Goal: Task Accomplishment & Management: Manage account settings

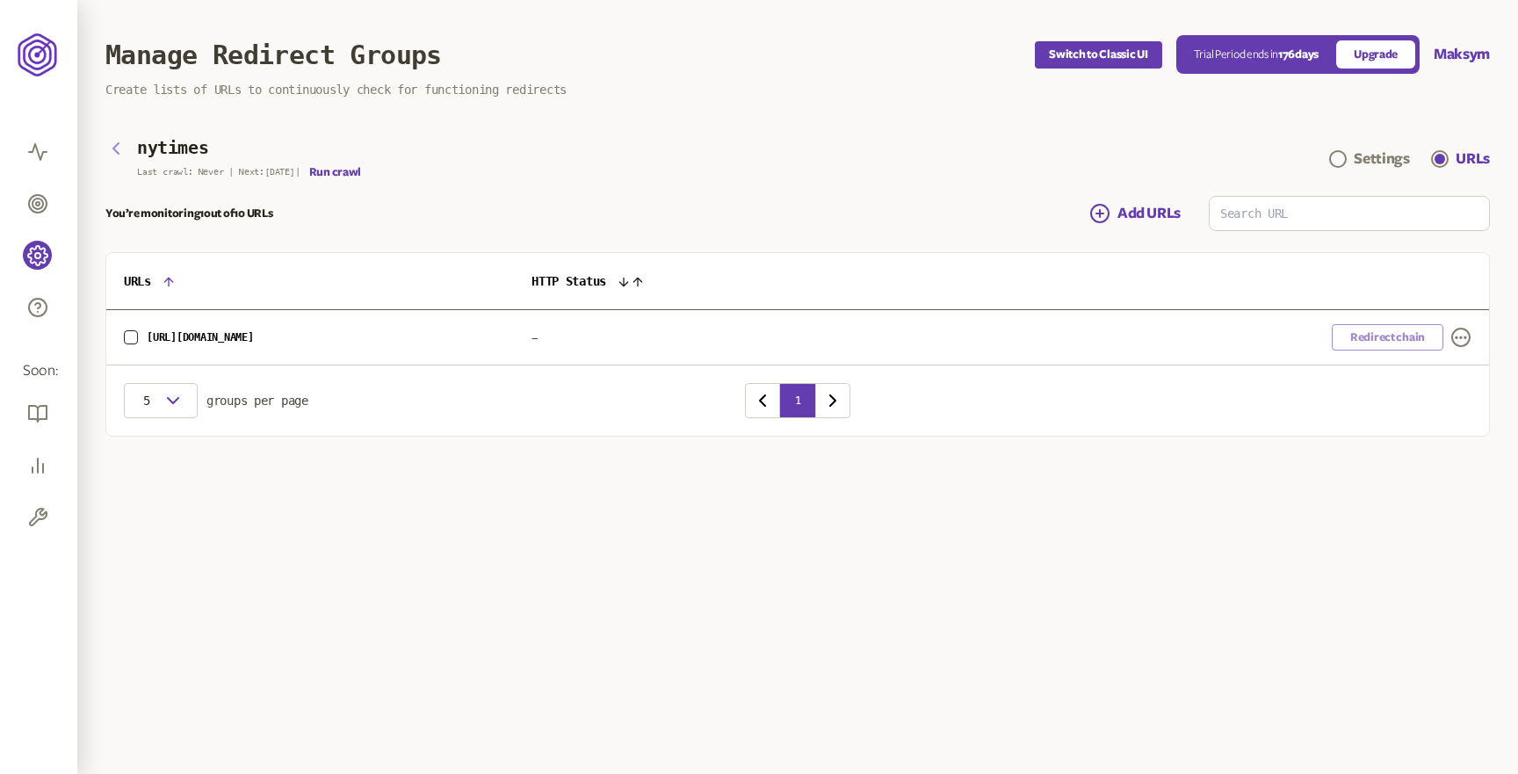
click at [118, 150] on icon "button" at bounding box center [115, 148] width 21 height 21
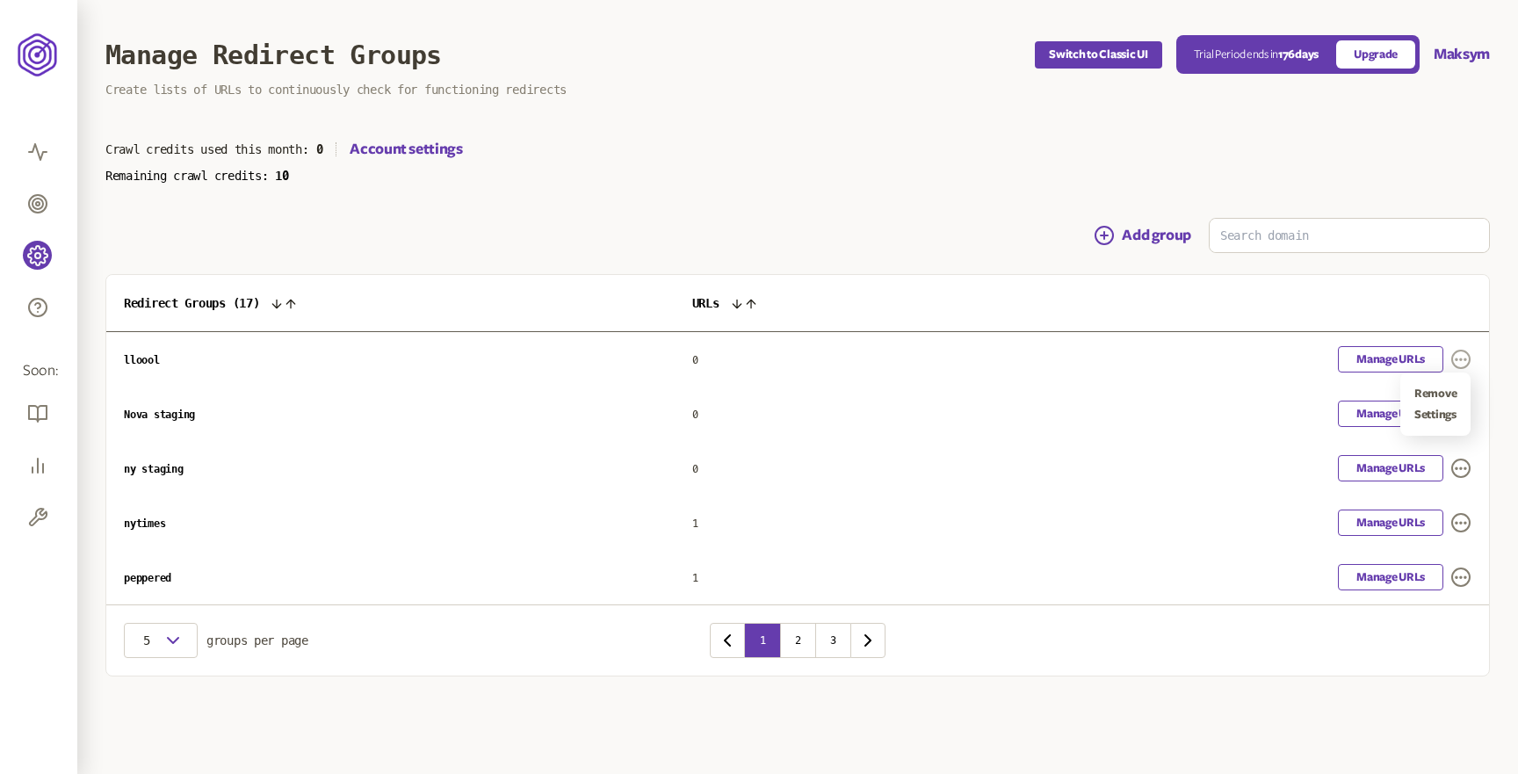
click at [1463, 366] on icon "button" at bounding box center [1462, 360] width 18 height 18
click at [1464, 361] on icon "button" at bounding box center [1461, 359] width 21 height 21
click at [1397, 359] on link "Manage URLs" at bounding box center [1390, 359] width 105 height 26
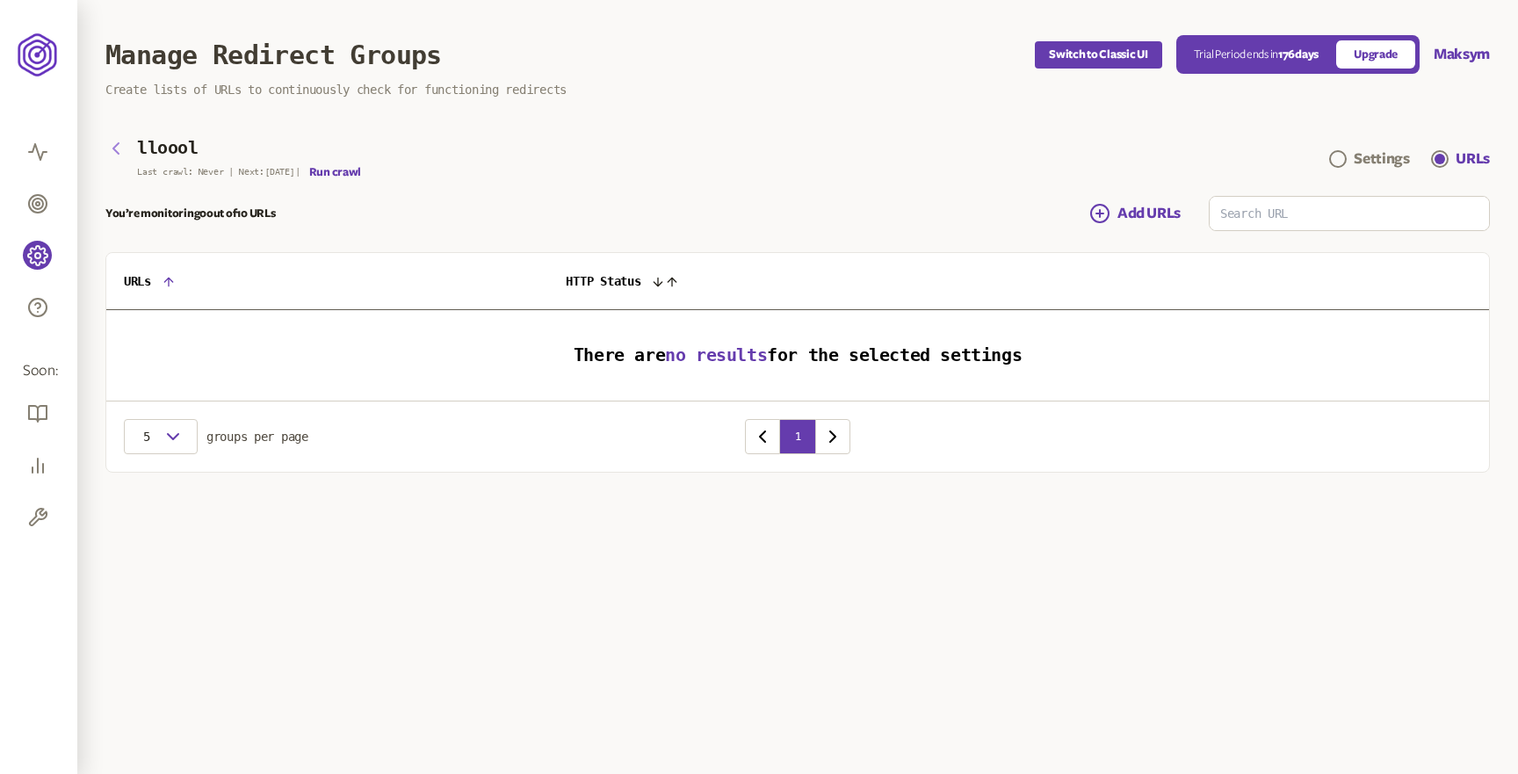
click at [119, 149] on icon "button" at bounding box center [115, 148] width 21 height 21
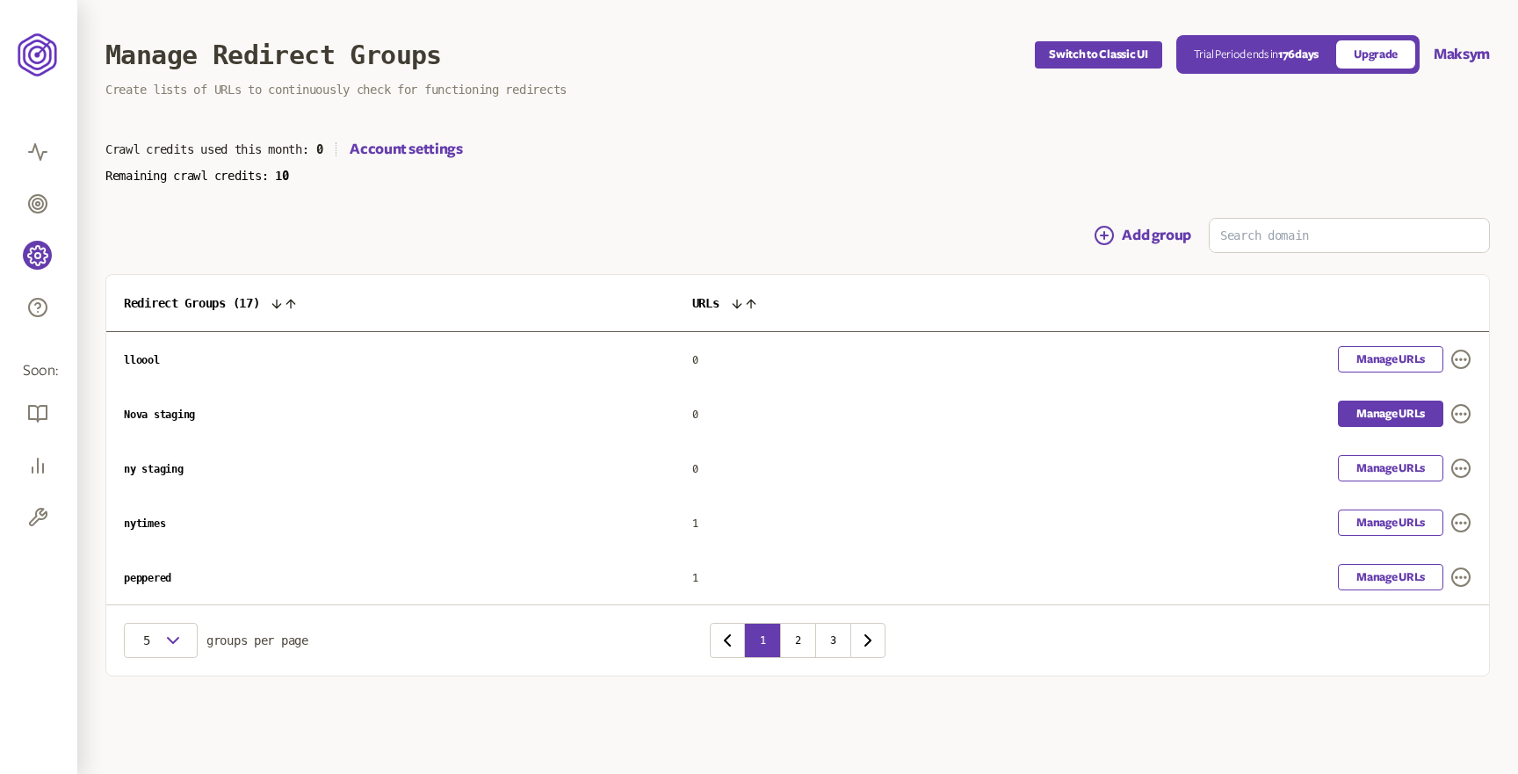
click at [1379, 409] on link "Manage URLs" at bounding box center [1390, 414] width 105 height 26
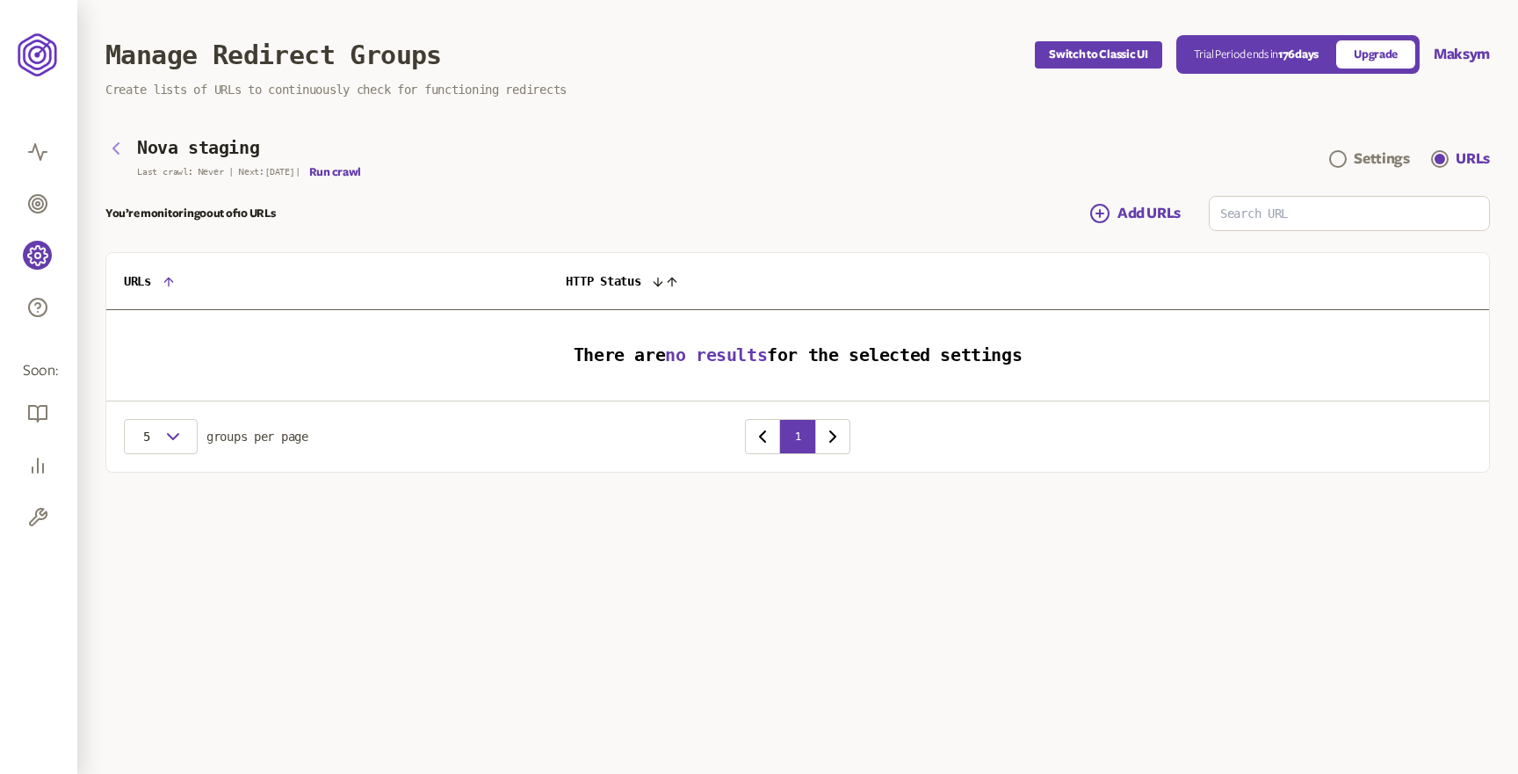
click at [121, 149] on icon "button" at bounding box center [115, 148] width 21 height 21
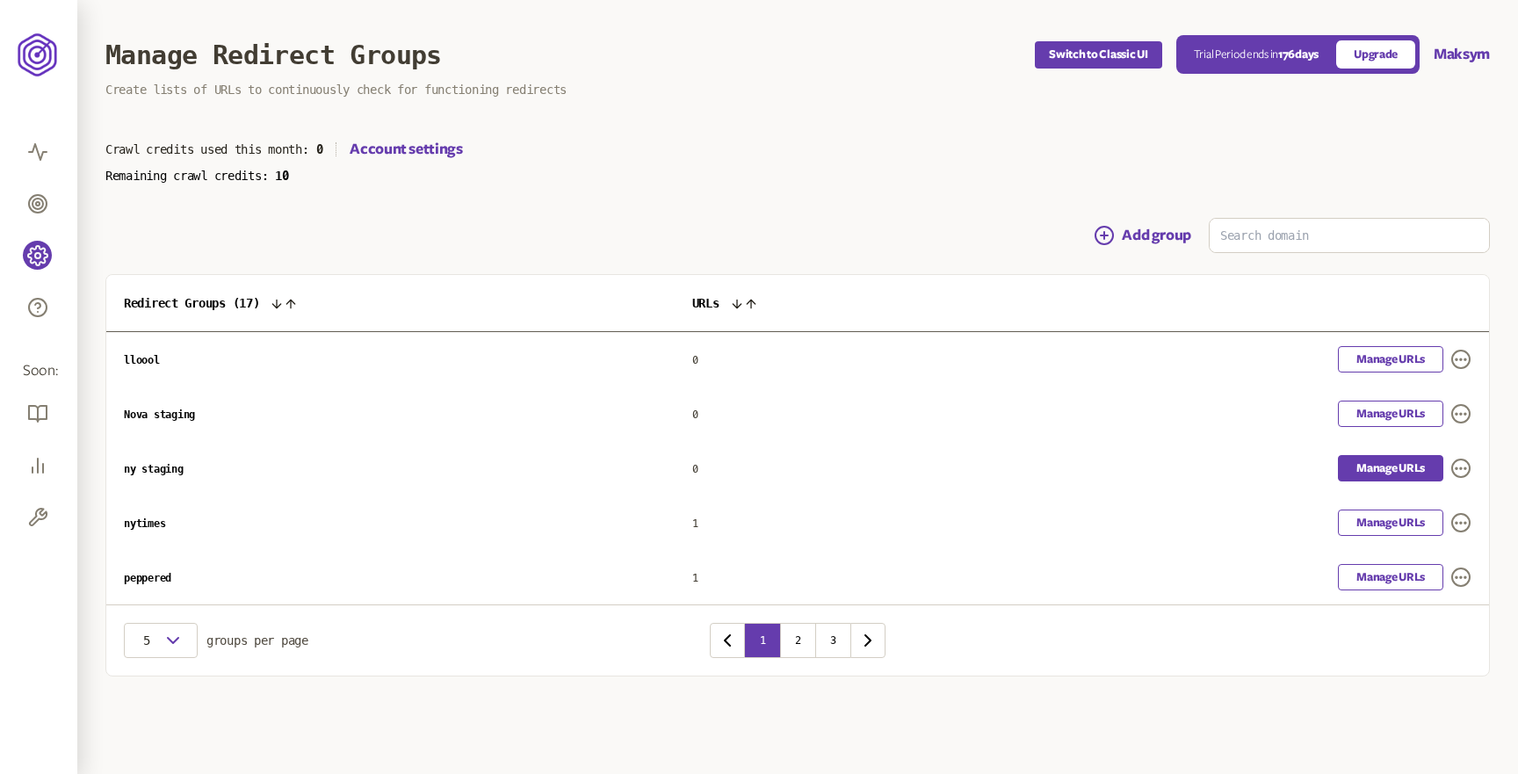
click at [1366, 476] on link "Manage URLs" at bounding box center [1390, 468] width 105 height 26
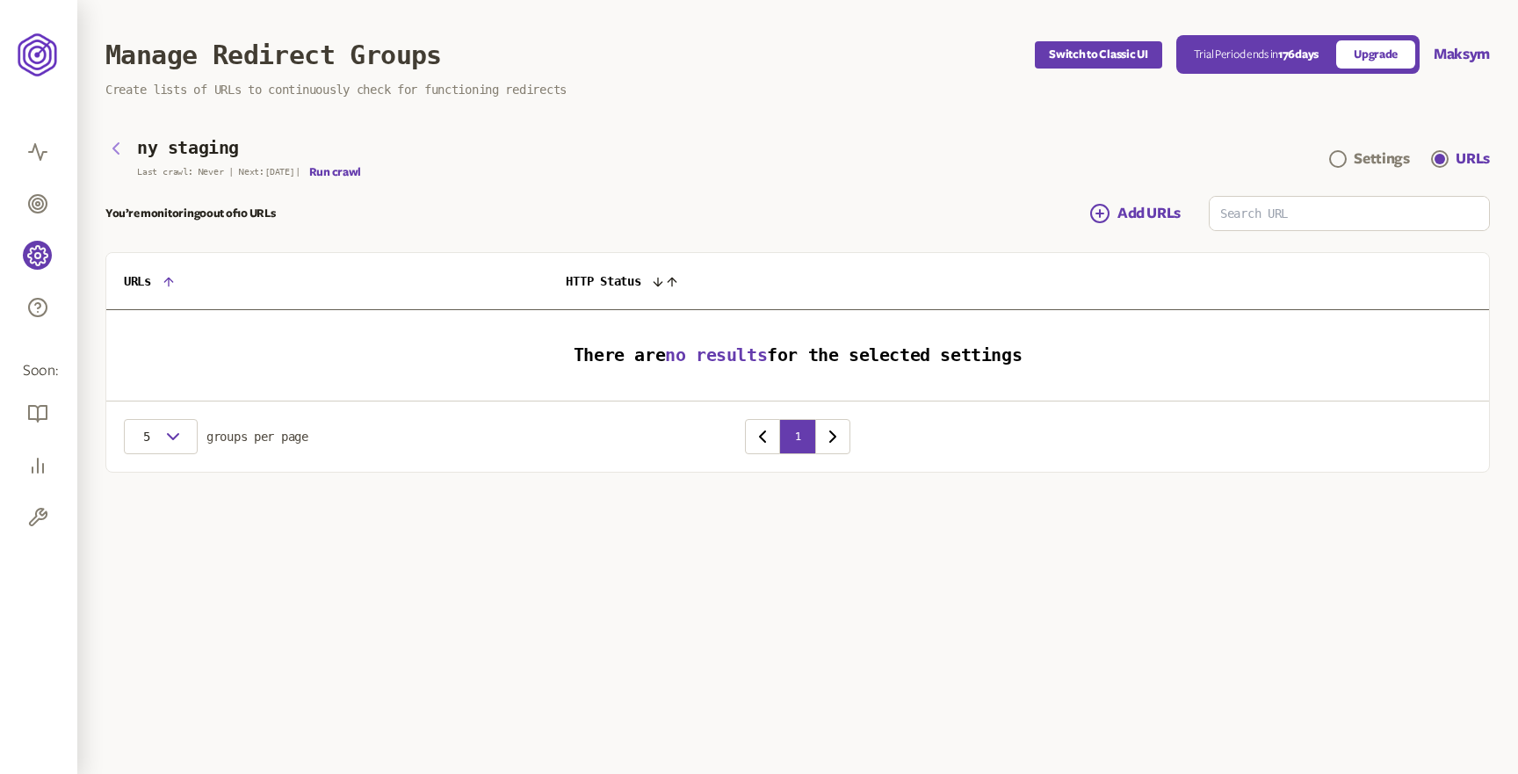
click at [121, 149] on icon "button" at bounding box center [115, 148] width 21 height 21
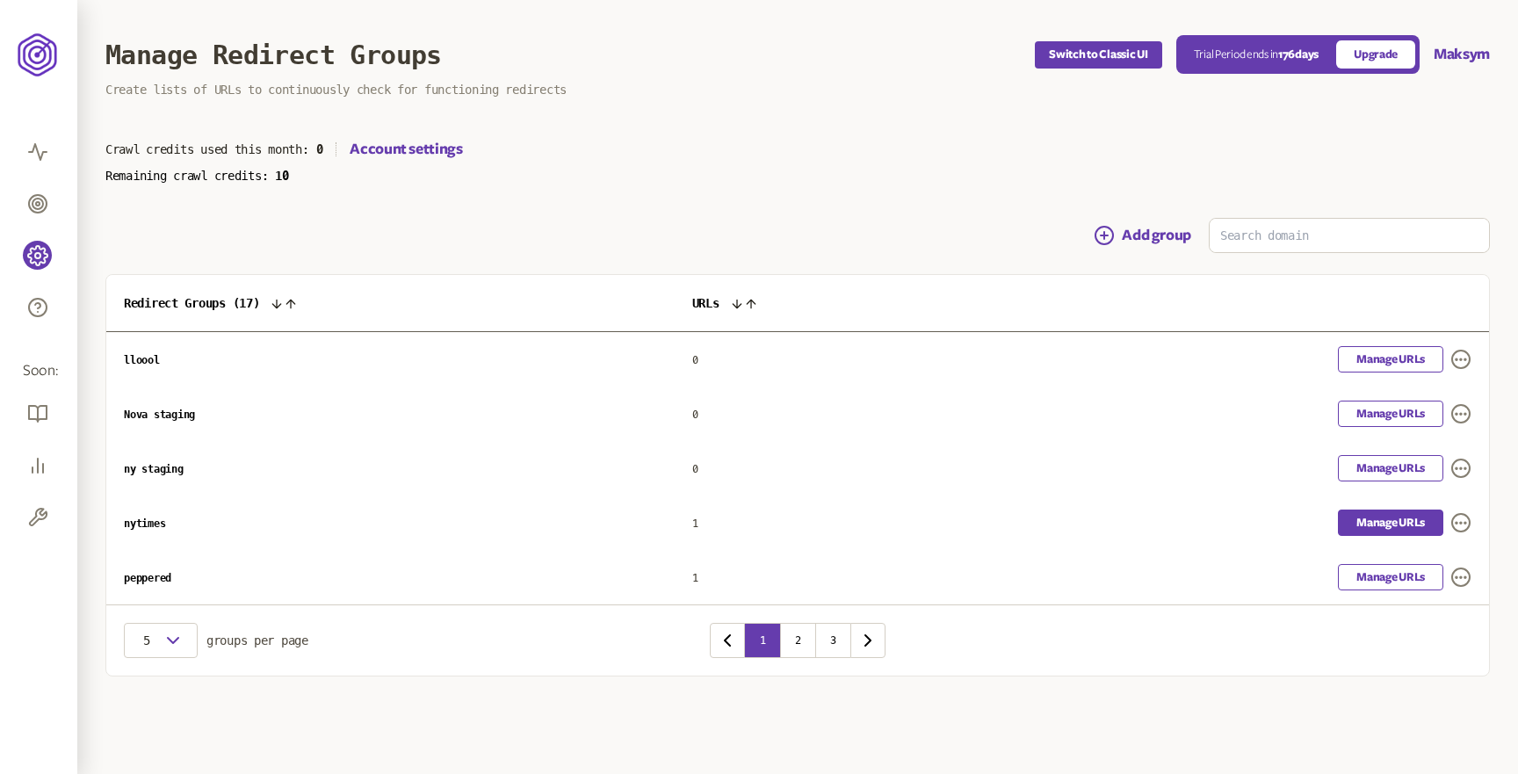
click at [1380, 516] on link "Manage URLs" at bounding box center [1390, 523] width 105 height 26
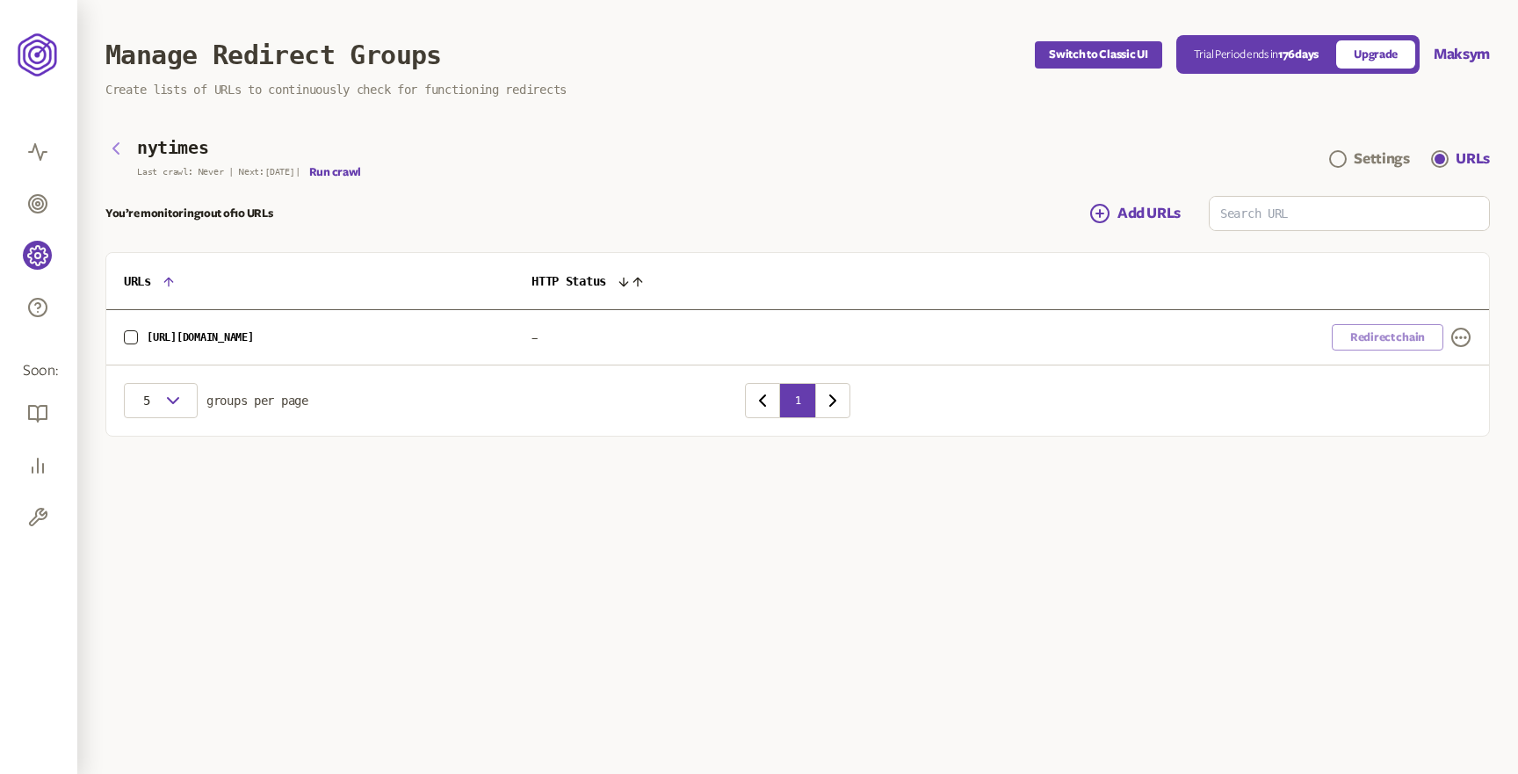
click at [115, 149] on icon "button" at bounding box center [115, 148] width 21 height 21
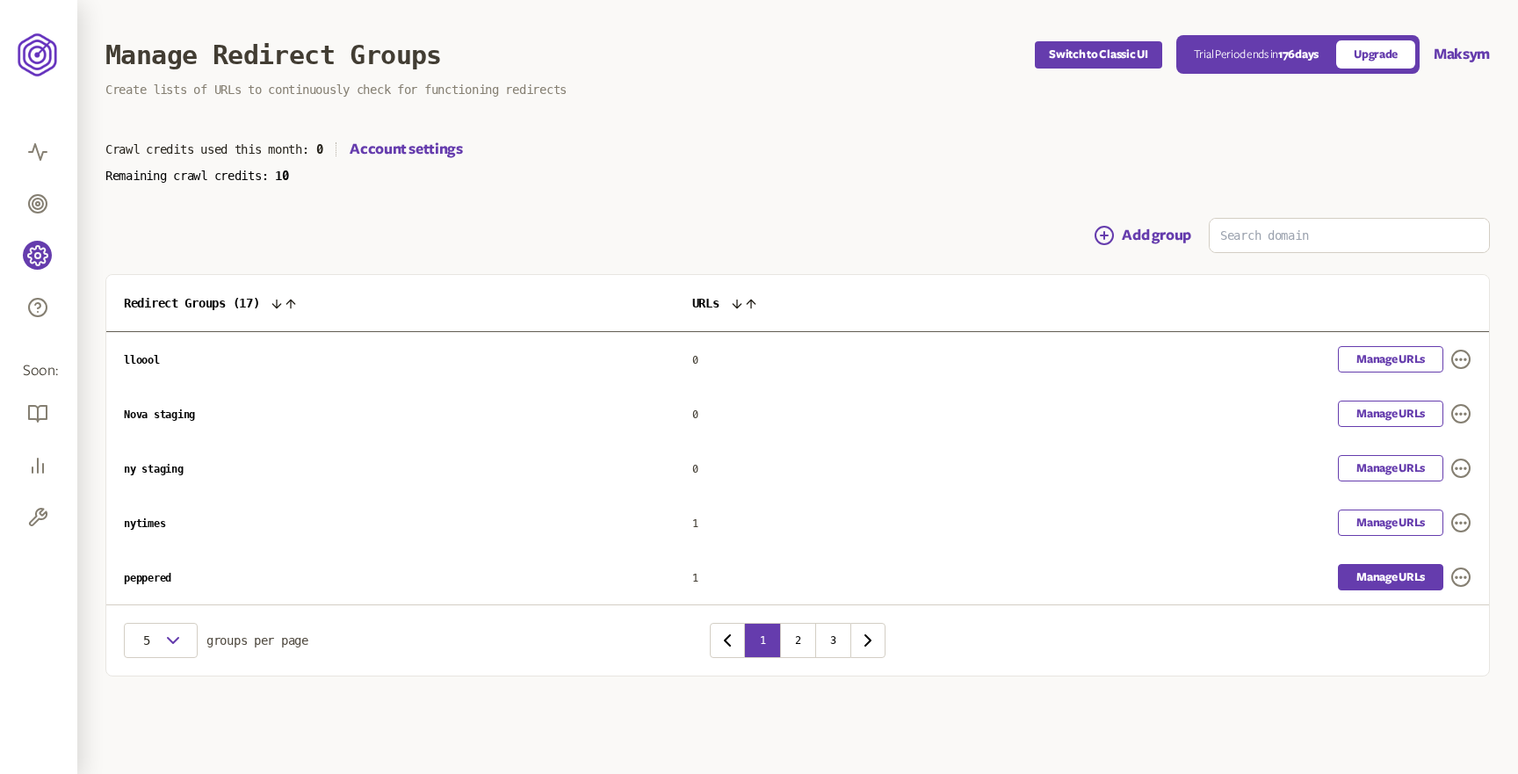
click at [1394, 576] on link "Manage URLs" at bounding box center [1390, 577] width 105 height 26
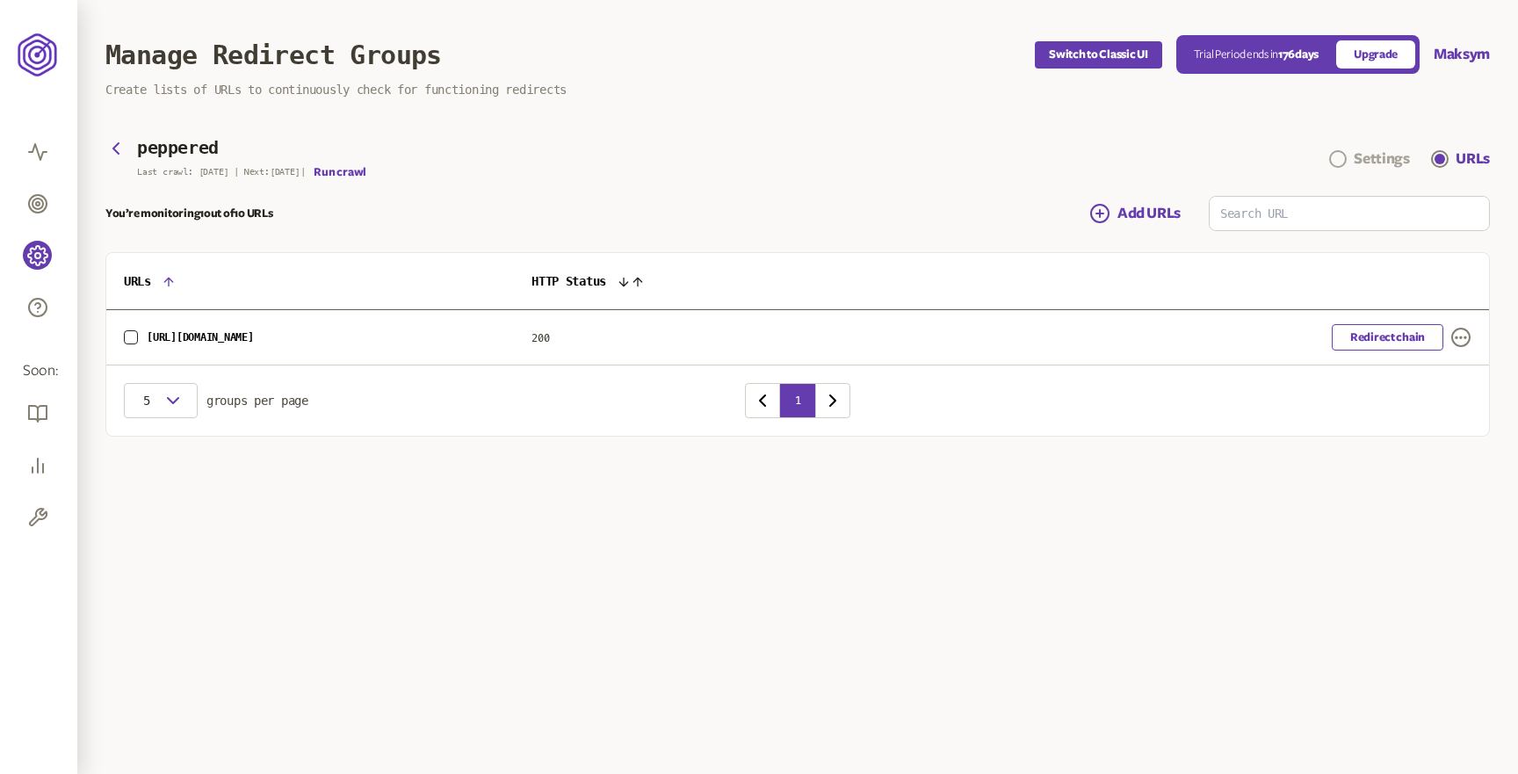
click at [1377, 159] on div "Settings" at bounding box center [1381, 159] width 55 height 21
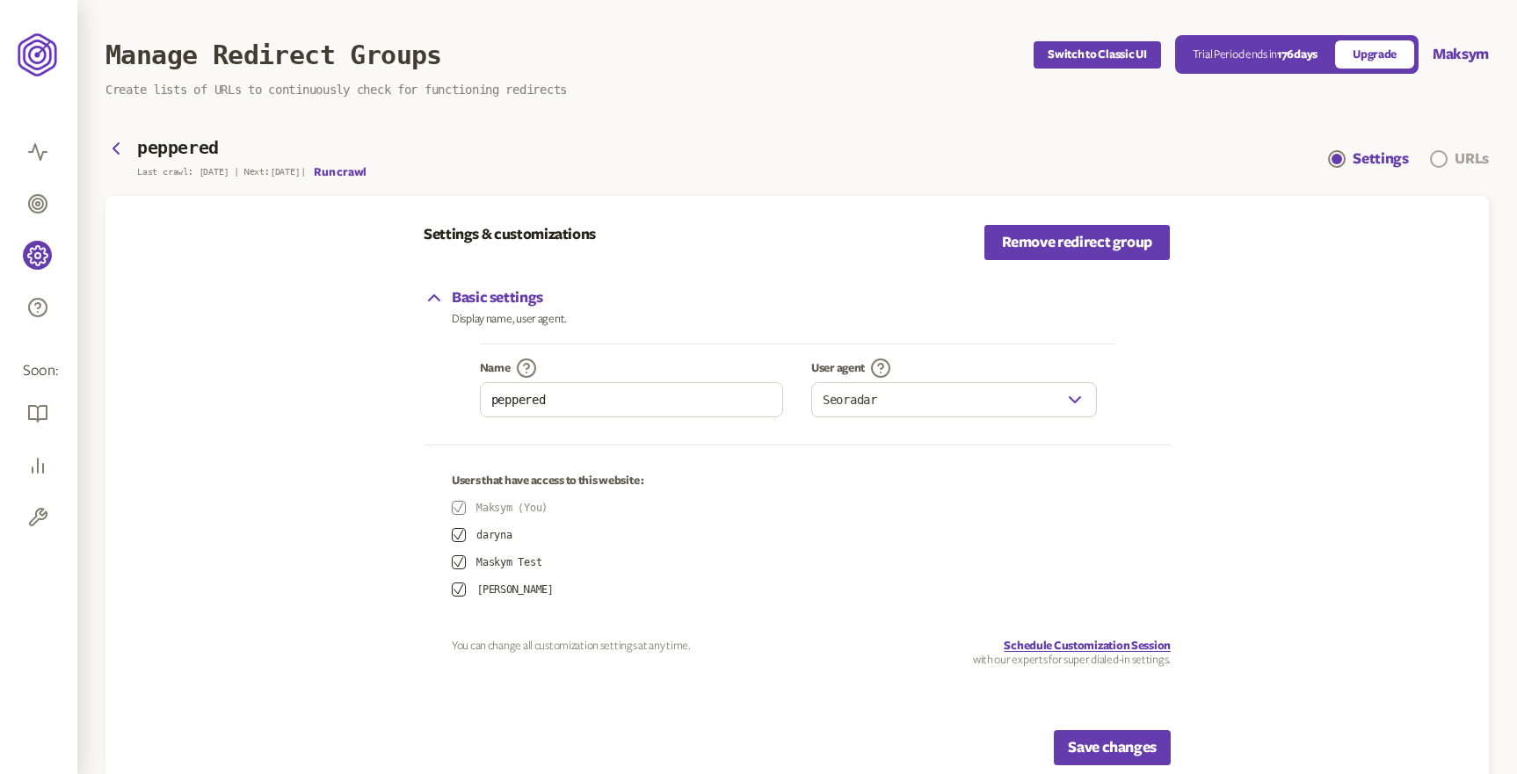
click at [1462, 162] on div "URLs" at bounding box center [1471, 159] width 34 height 21
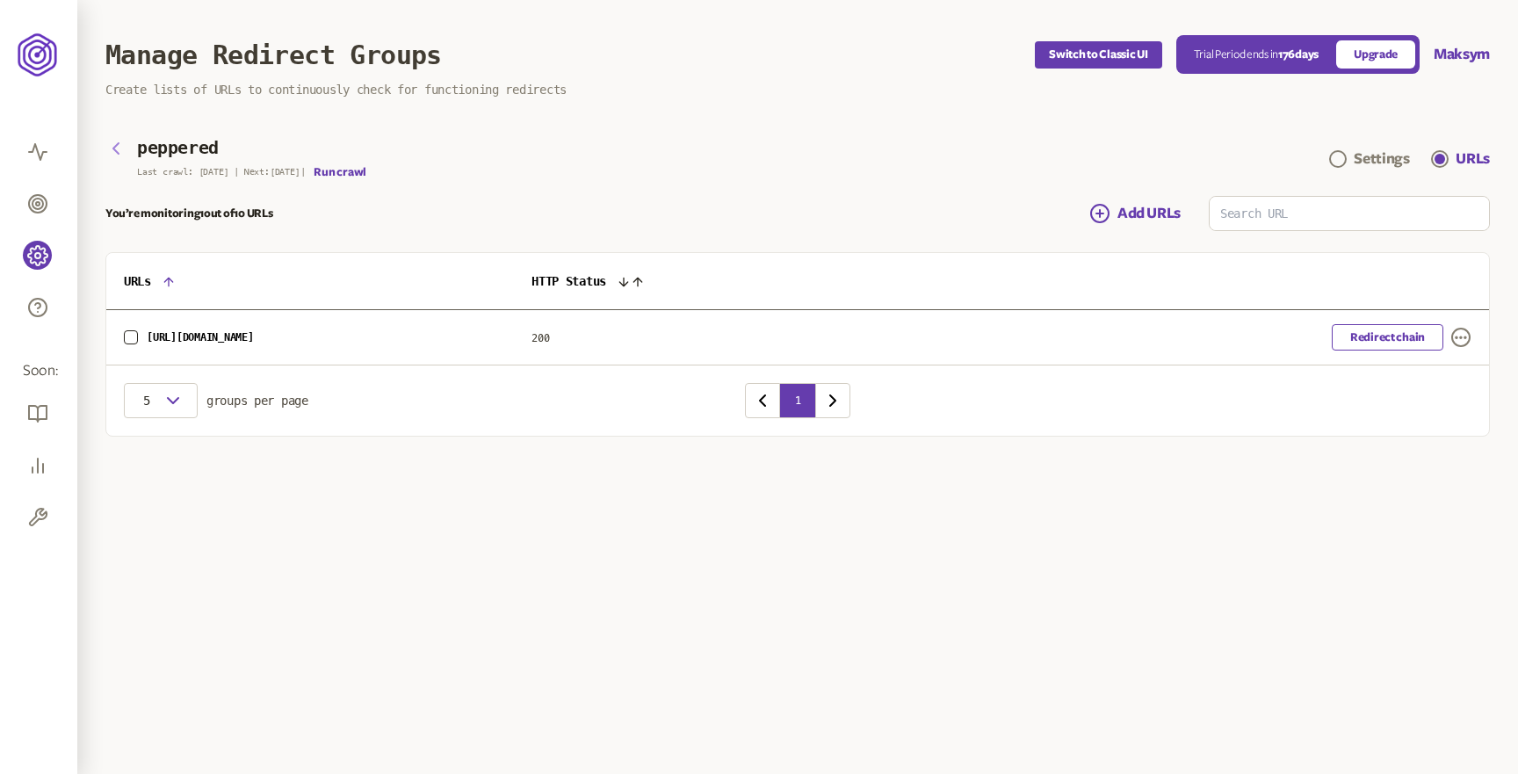
click at [116, 151] on icon "button" at bounding box center [115, 148] width 5 height 11
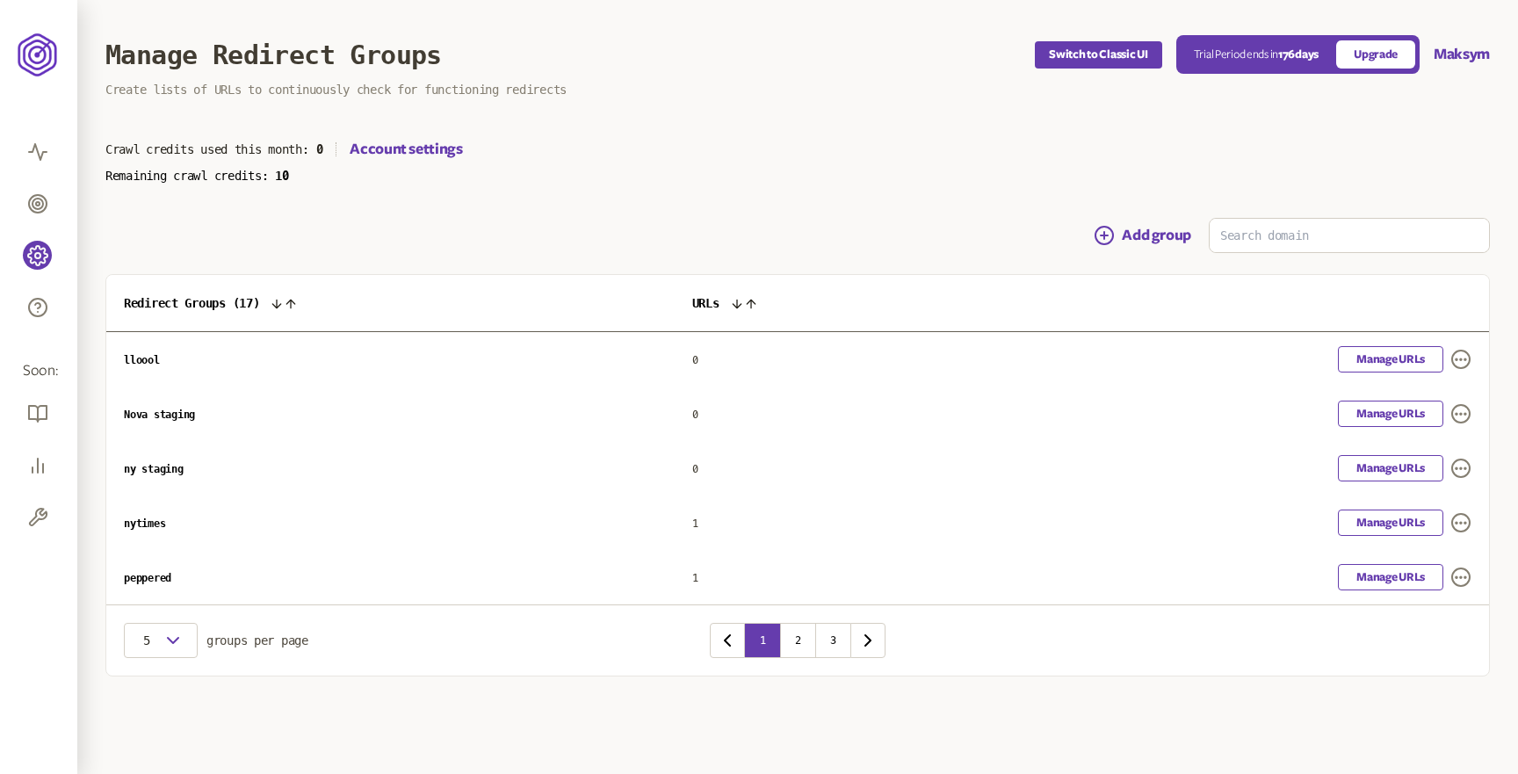
click at [583, 221] on div "Add group" at bounding box center [797, 235] width 1385 height 35
click at [1126, 235] on button "Add group" at bounding box center [1143, 235] width 98 height 21
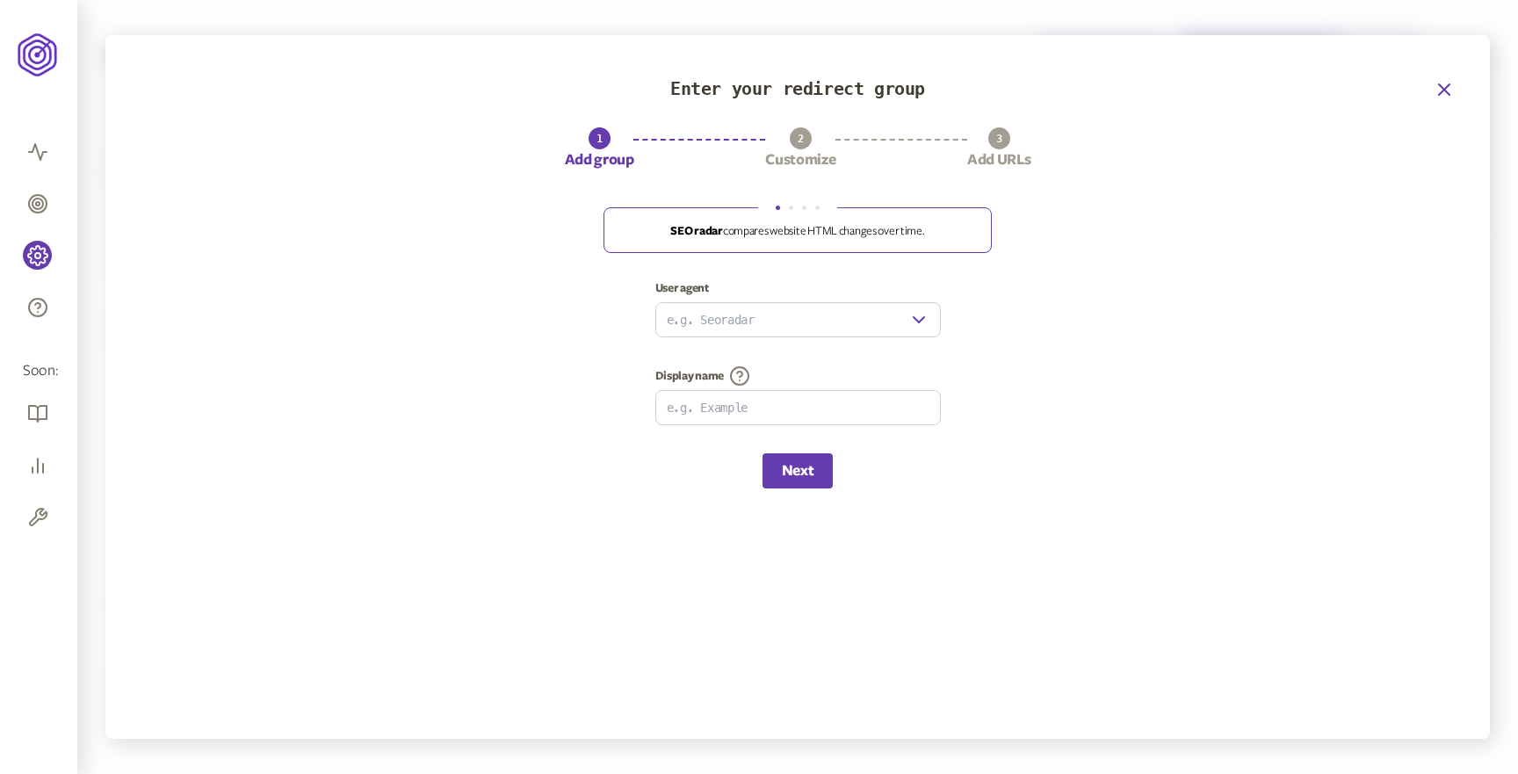
click at [1443, 83] on icon "button" at bounding box center [1444, 89] width 21 height 21
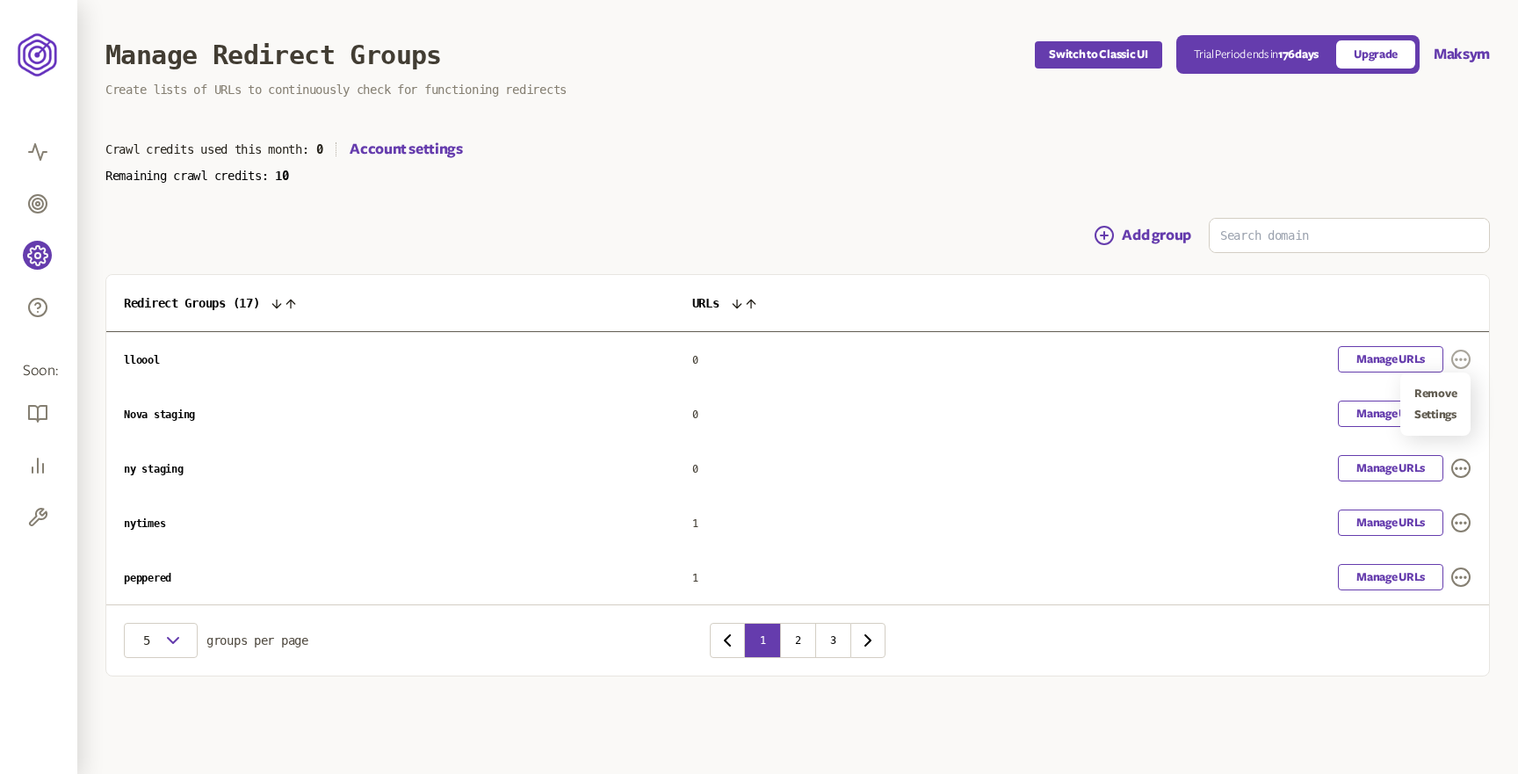
click at [1460, 356] on icon "button" at bounding box center [1461, 359] width 21 height 21
click at [1476, 315] on table "Redirect Groups ( 17 ) URLs lloool 0 Manage URLs Nova staging 0 Manage URLs ny …" at bounding box center [797, 440] width 1383 height 330
click at [1465, 354] on icon "button" at bounding box center [1461, 359] width 21 height 21
click at [1445, 413] on link "Settings" at bounding box center [1436, 415] width 42 height 14
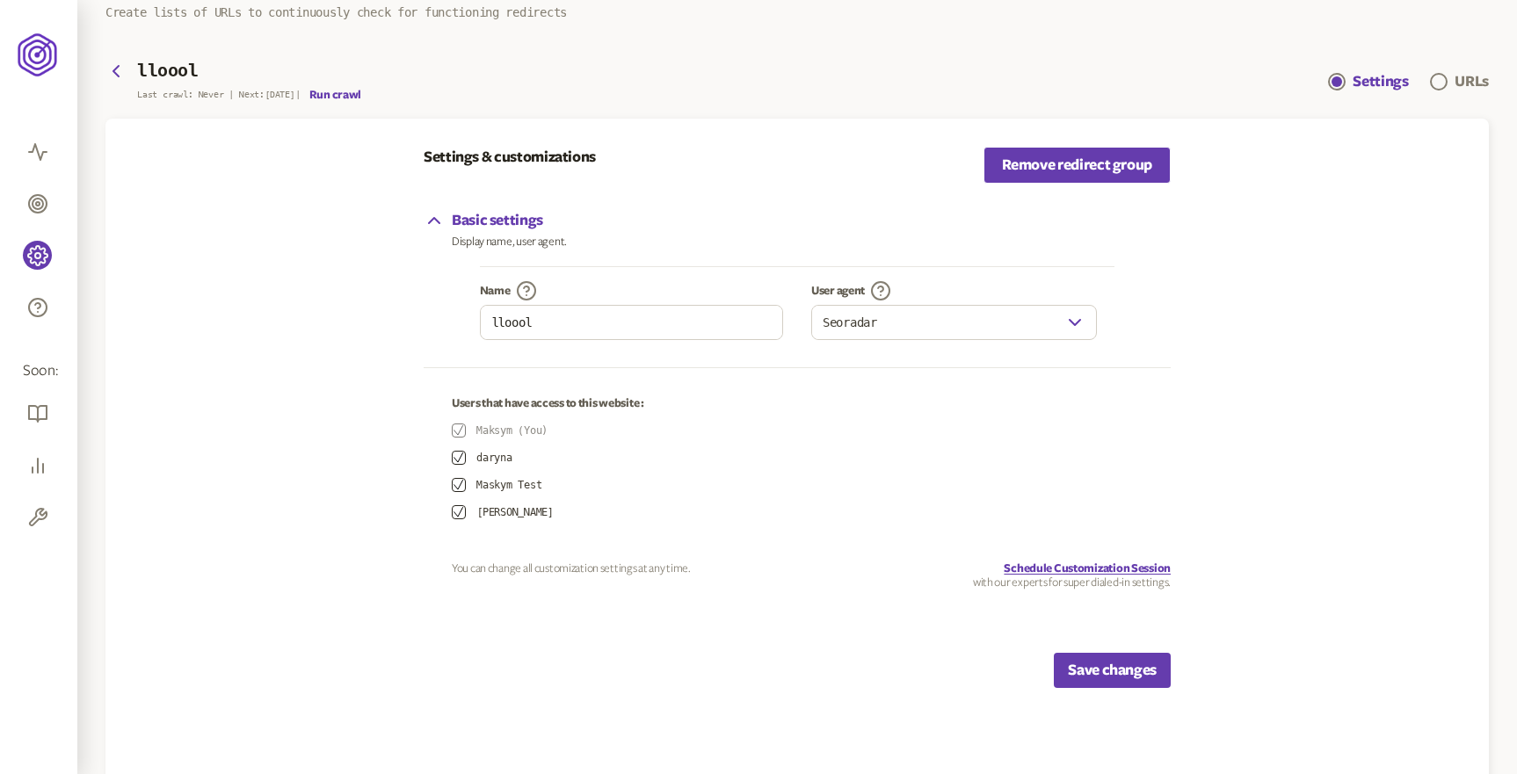
scroll to position [79, 0]
click at [1453, 82] on link "URLs" at bounding box center [1459, 79] width 59 height 21
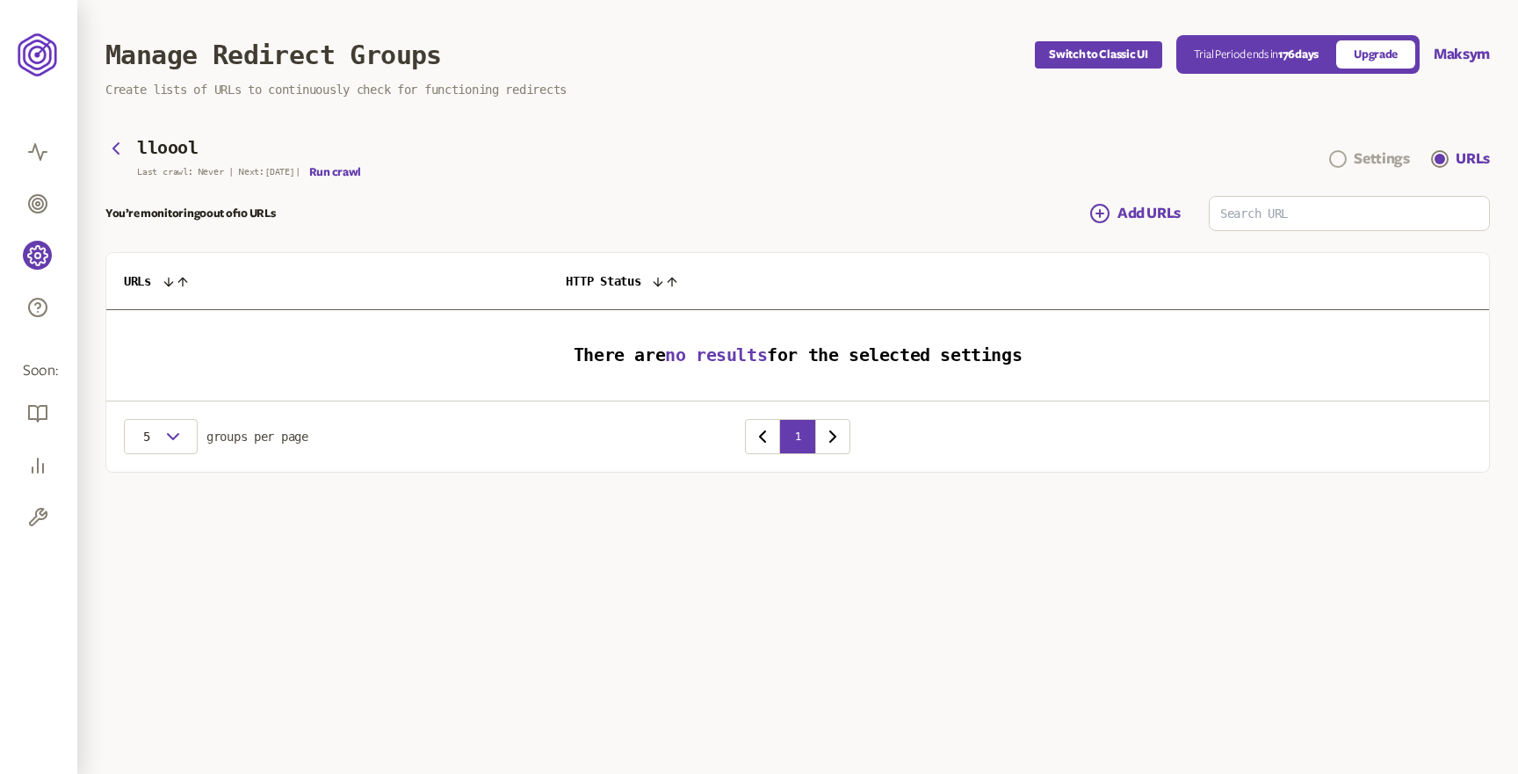
click at [1366, 150] on div "Settings" at bounding box center [1381, 159] width 55 height 21
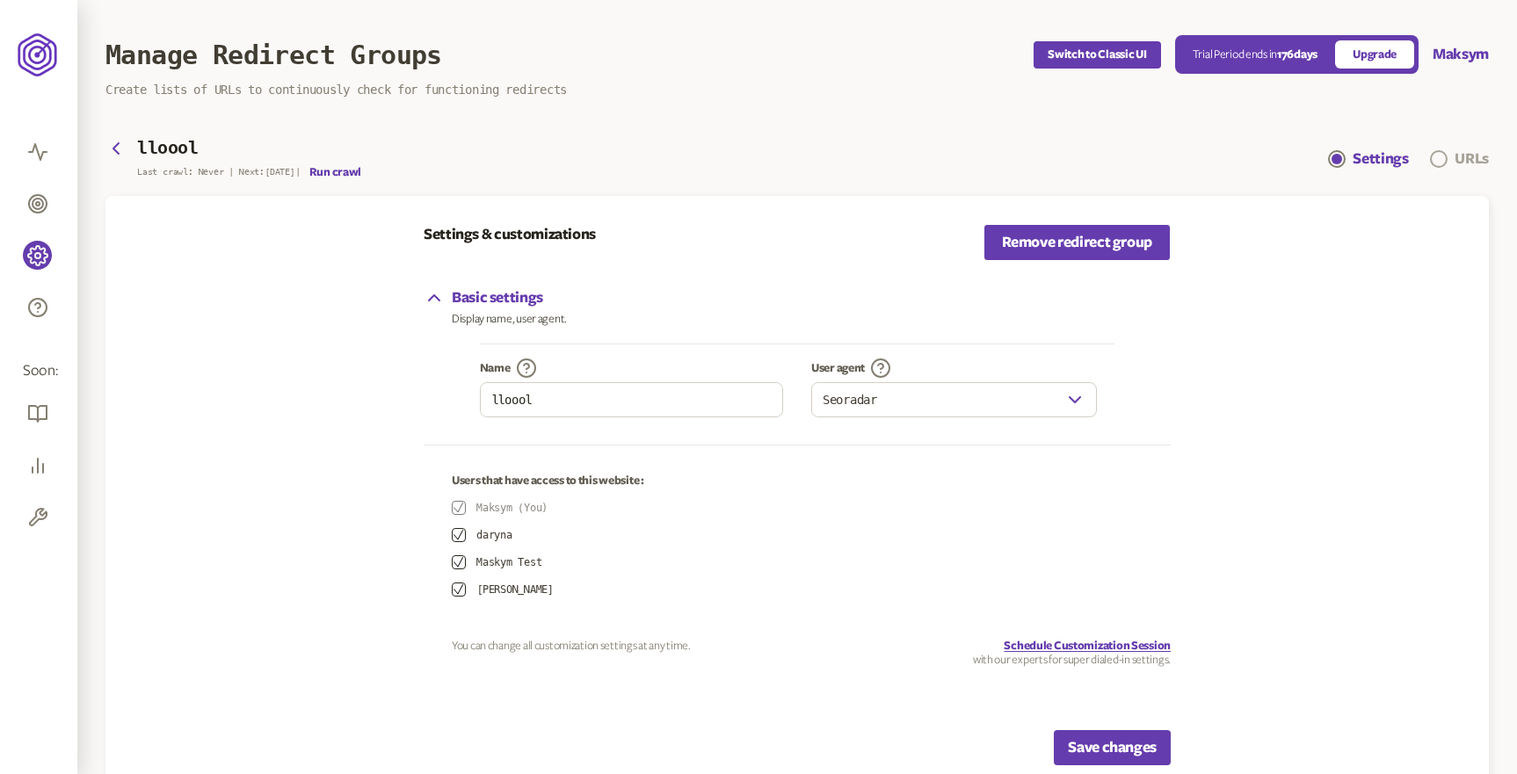
click at [1445, 152] on link "URLs" at bounding box center [1459, 159] width 59 height 21
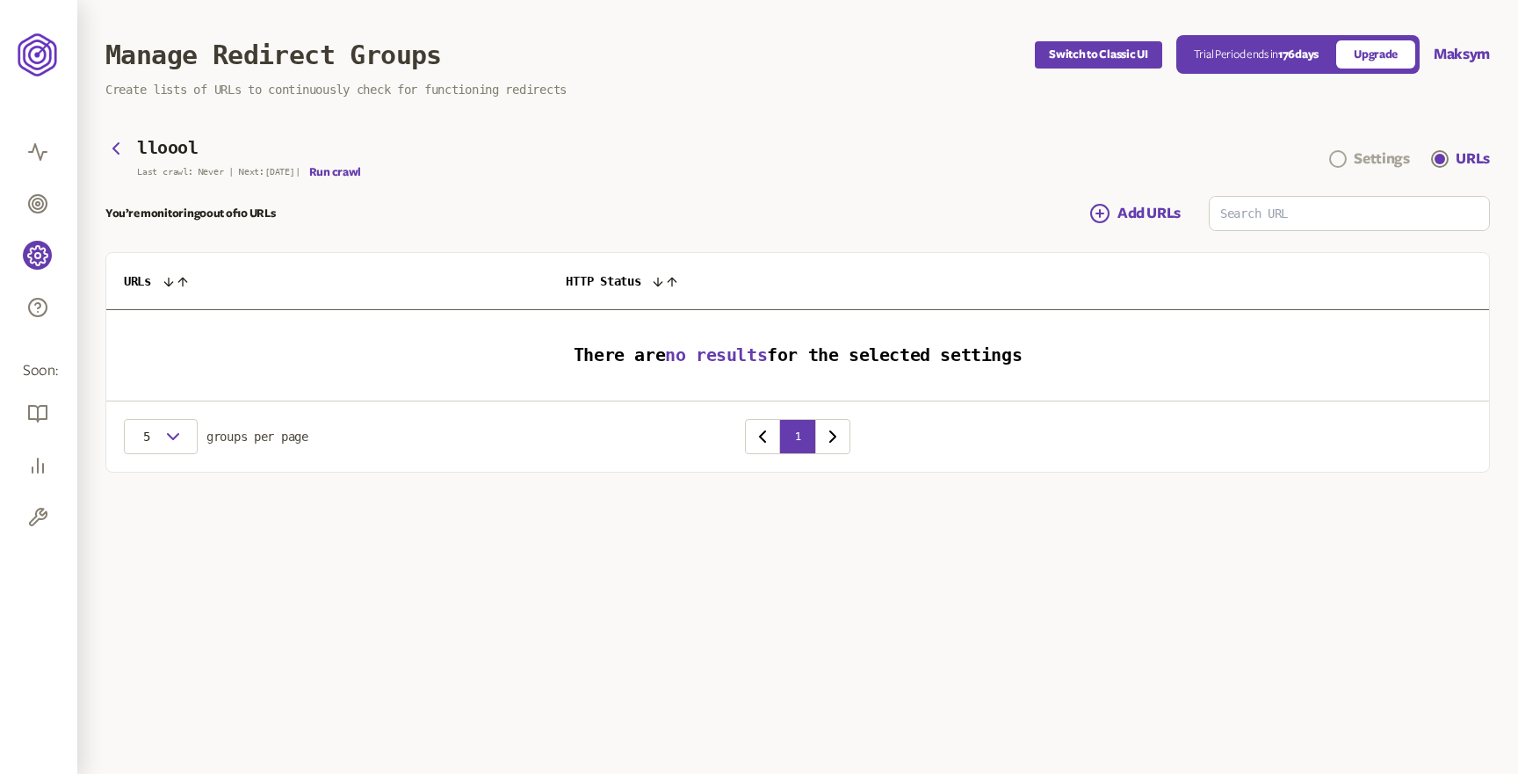
click at [1382, 161] on div "Settings" at bounding box center [1381, 159] width 55 height 21
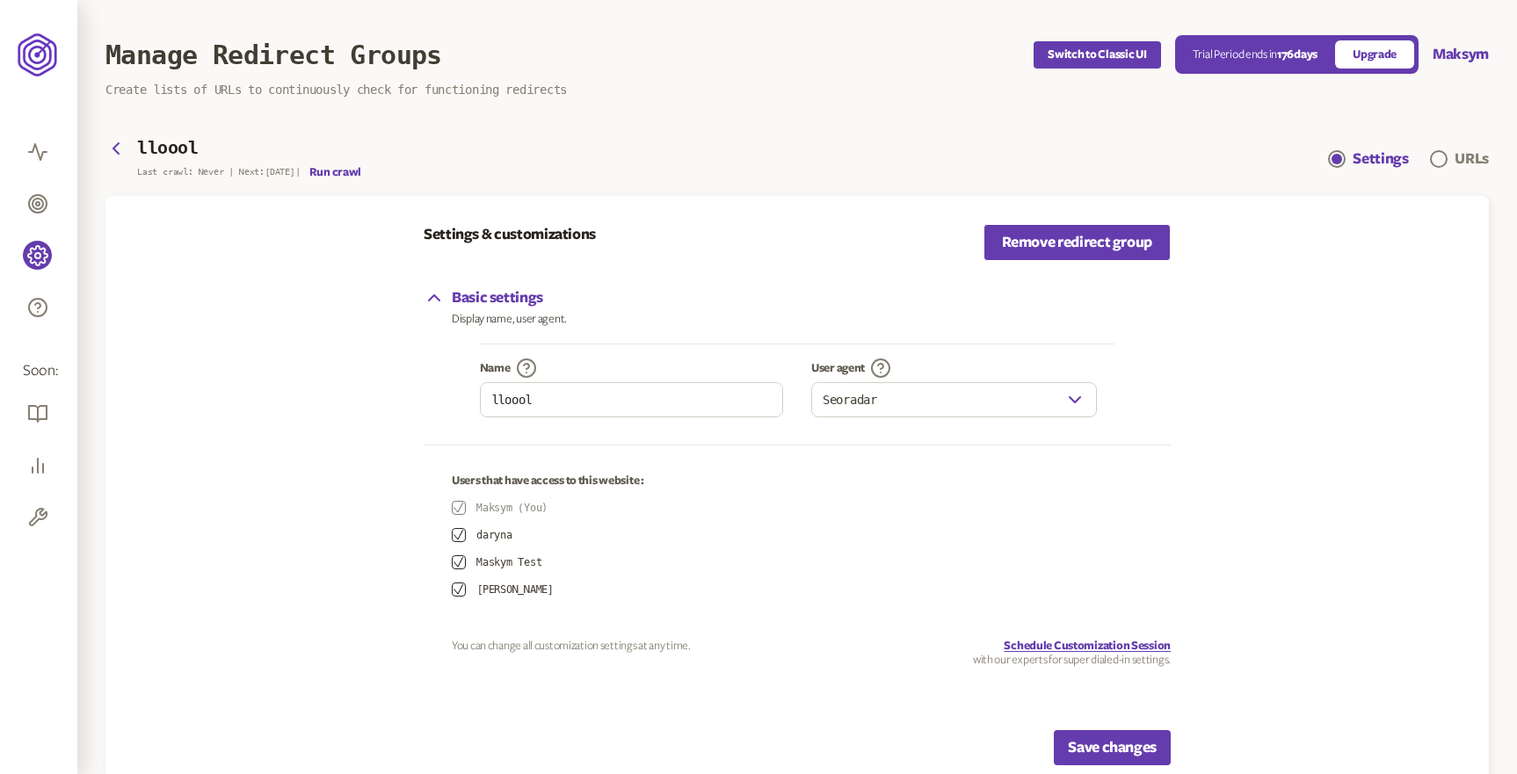
click at [806, 164] on div "lloool Last crawl: Never | Next: [DATE] | Run crawl Settings URLs" at bounding box center [796, 159] width 1383 height 40
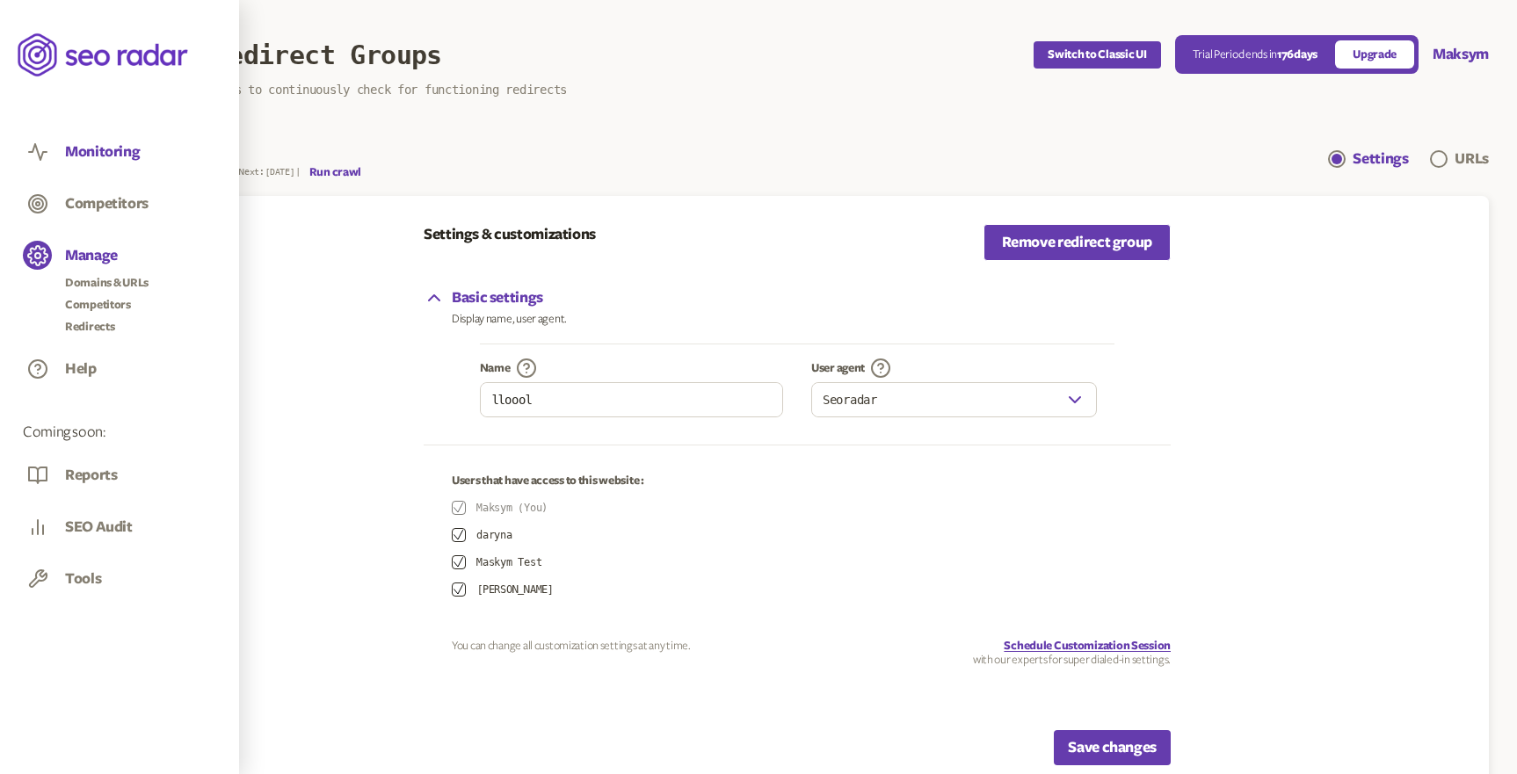
click at [109, 150] on button "Monitoring" at bounding box center [102, 151] width 75 height 19
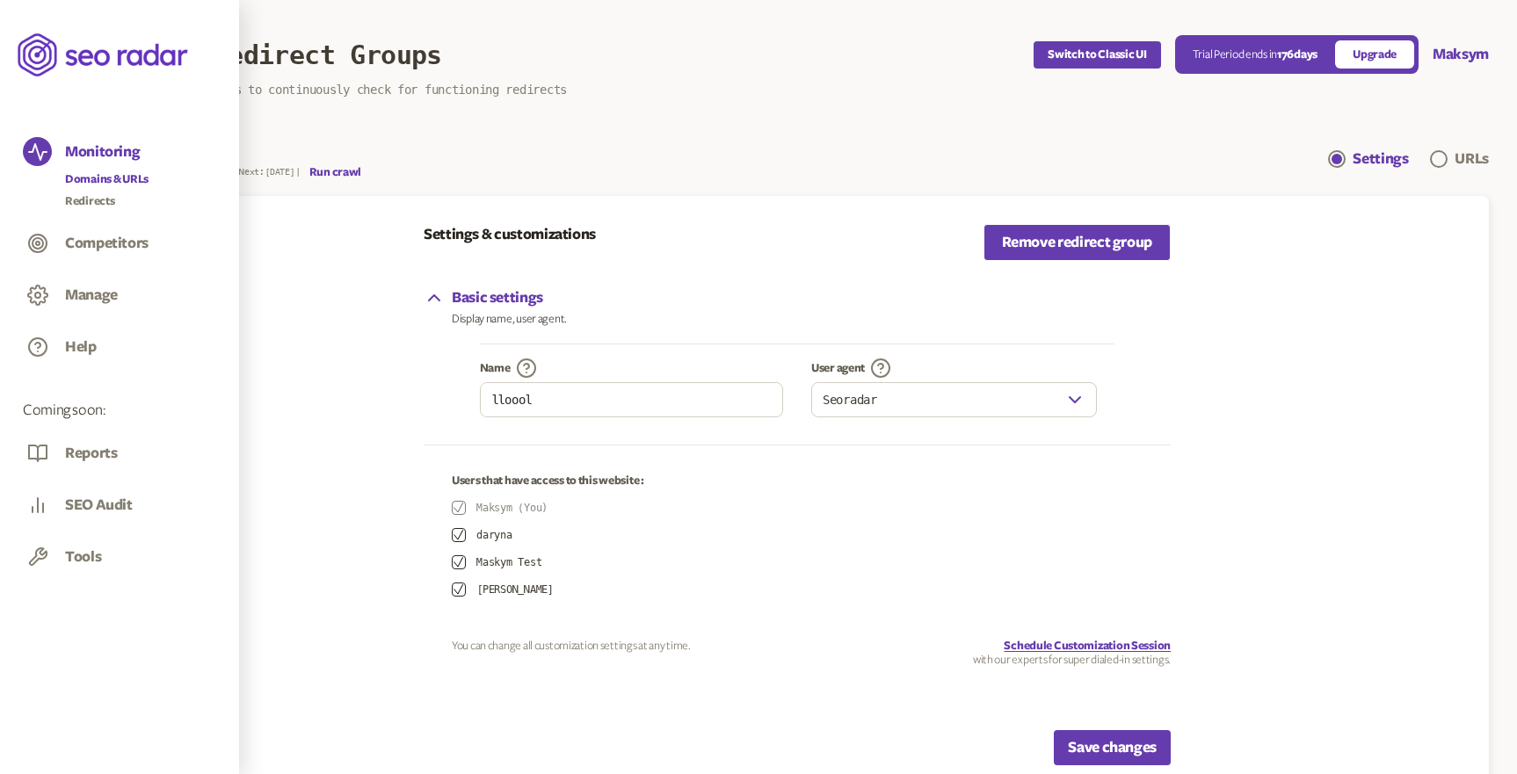
click at [120, 178] on link "Domains & URLs" at bounding box center [106, 179] width 83 height 18
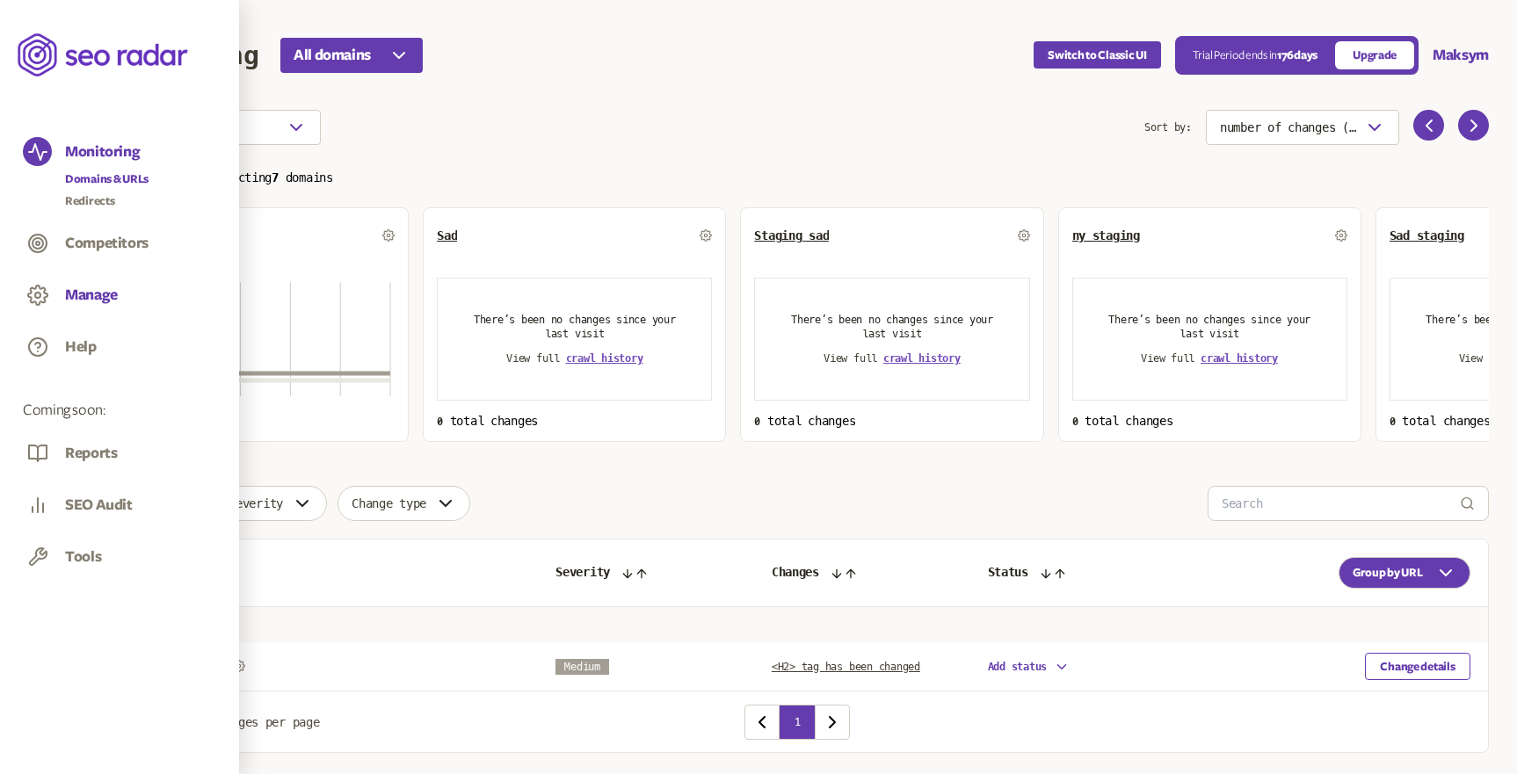
click at [87, 289] on button "Manage" at bounding box center [91, 295] width 53 height 19
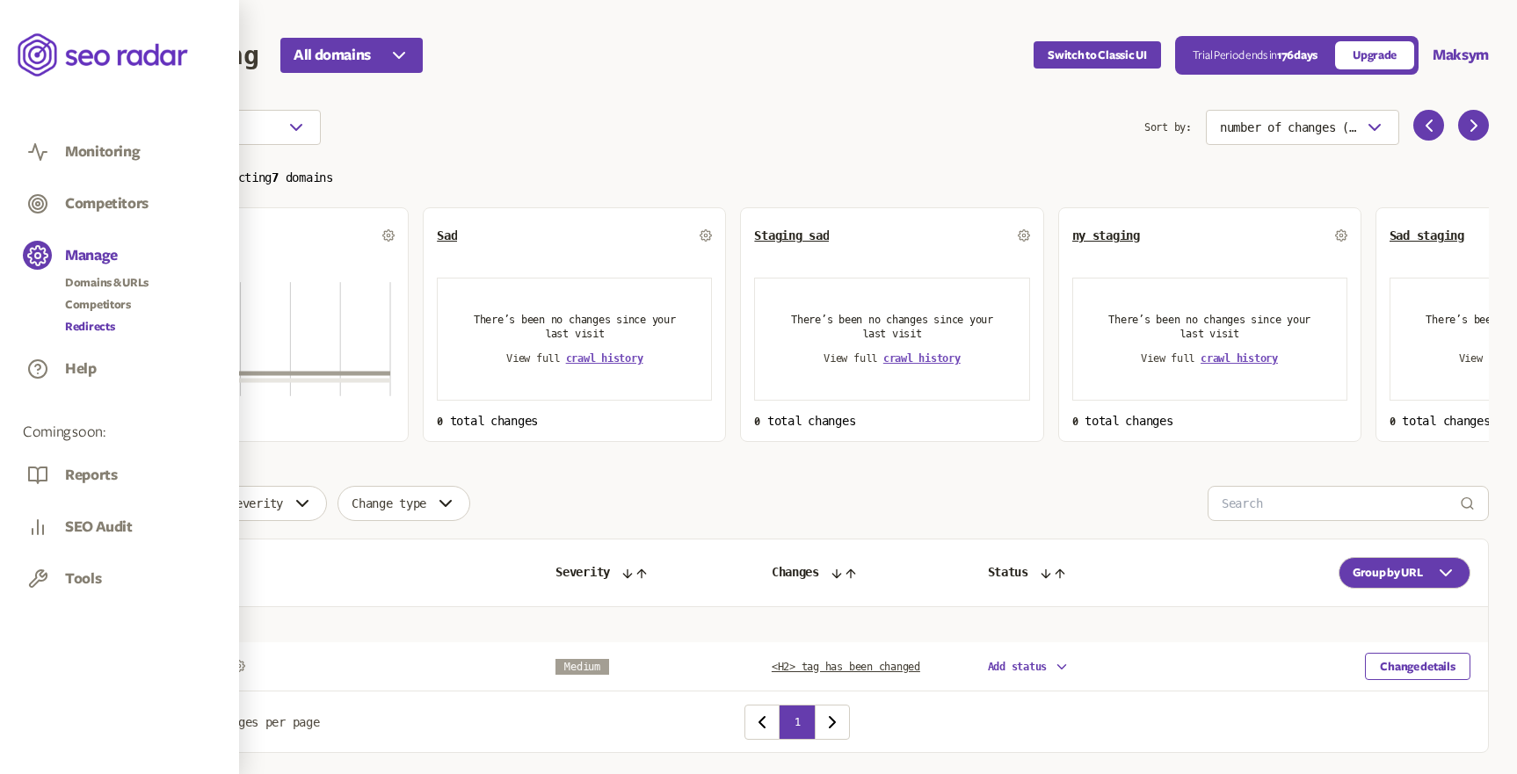
click at [100, 323] on link "Redirects" at bounding box center [106, 327] width 83 height 18
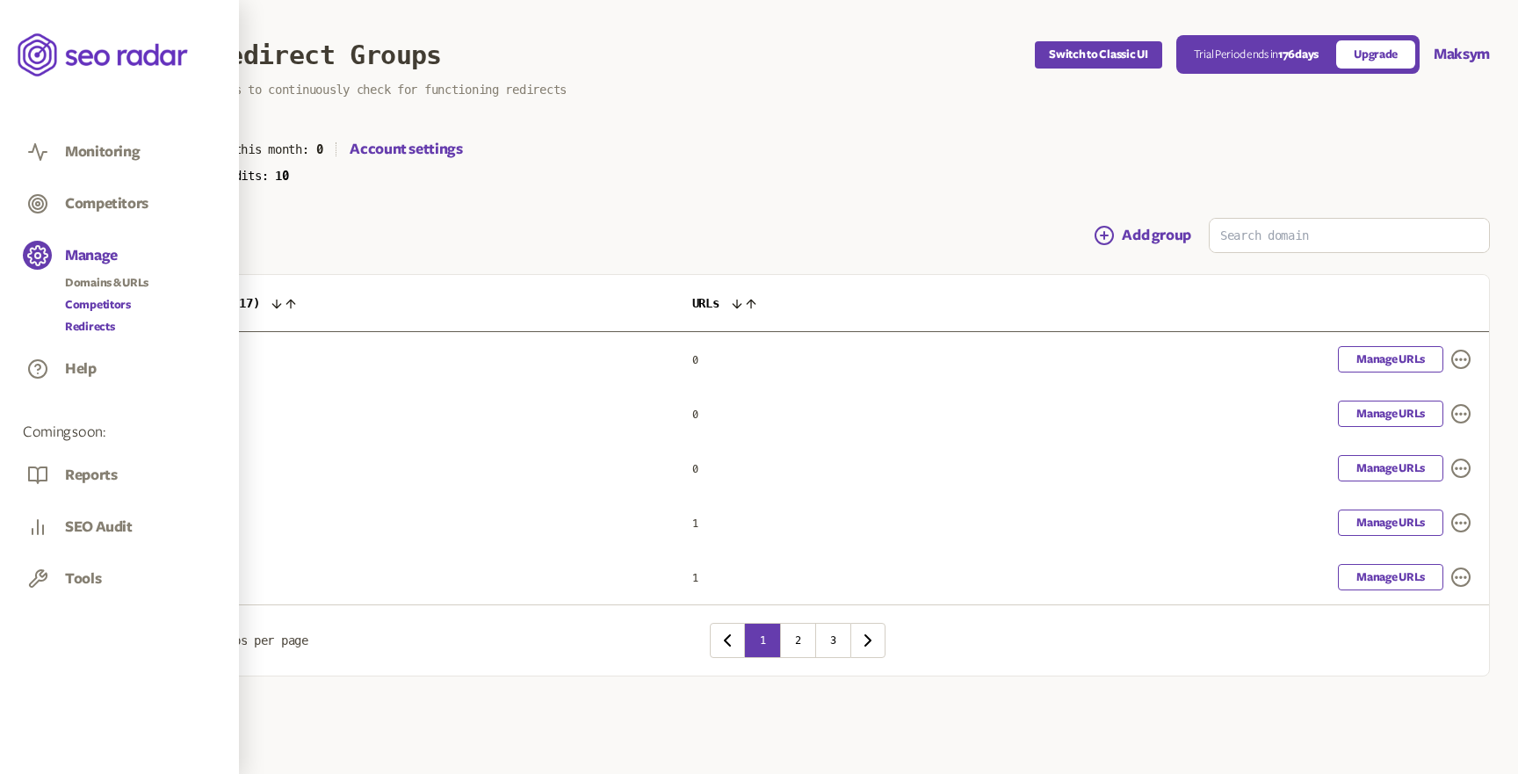
click at [105, 308] on link "Competitors" at bounding box center [106, 305] width 83 height 18
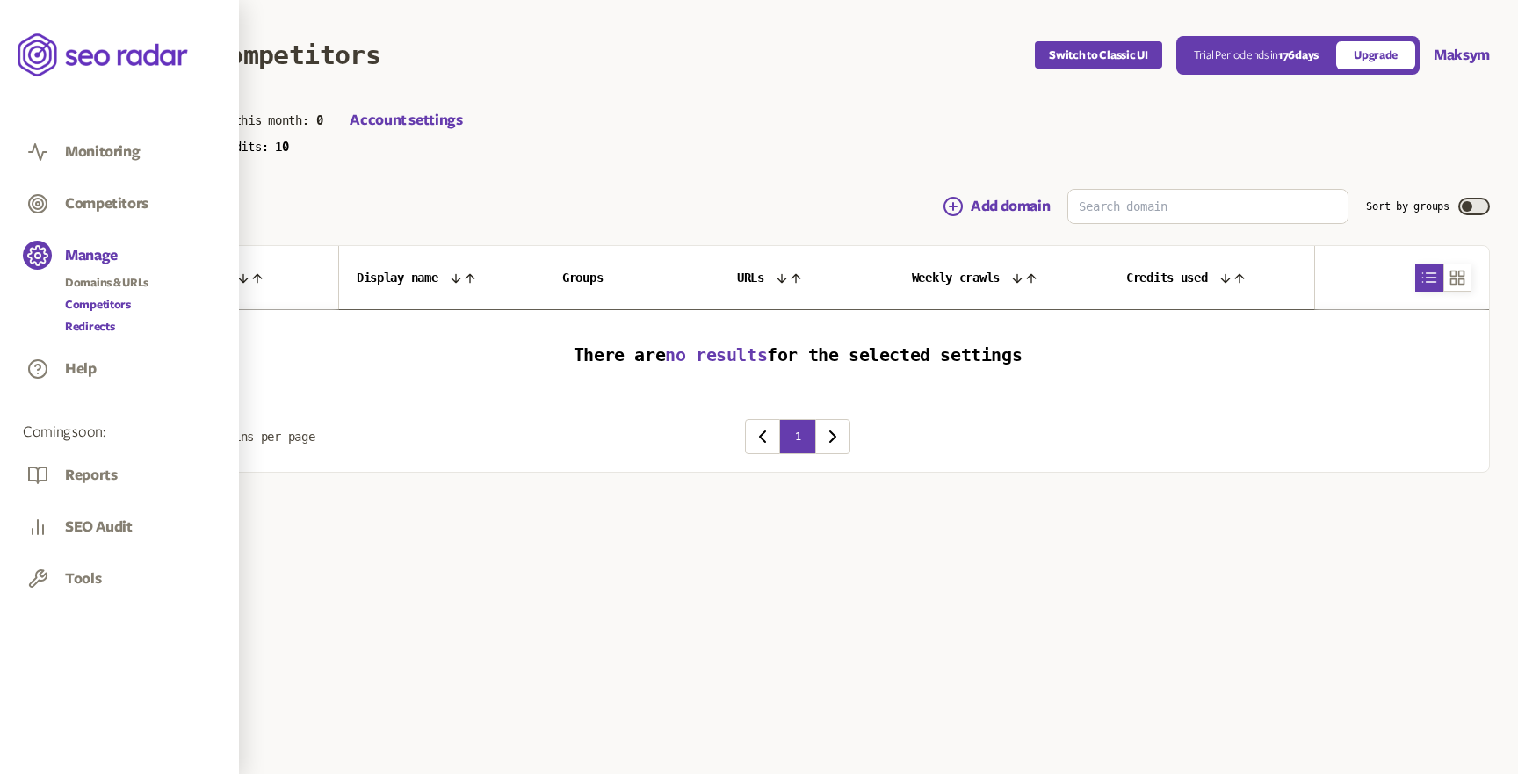
click at [93, 327] on link "Redirects" at bounding box center [106, 327] width 83 height 18
